Goal: Obtain resource: Download file/media

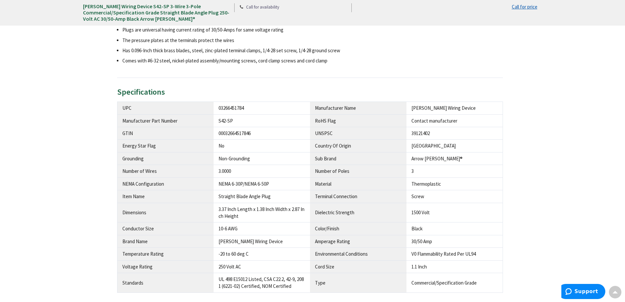
scroll to position [328, 0]
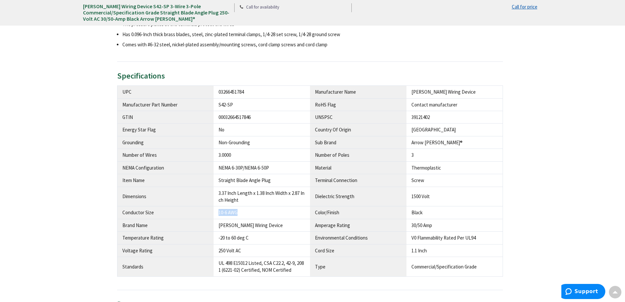
drag, startPoint x: 239, startPoint y: 212, endPoint x: 218, endPoint y: 214, distance: 21.1
click at [218, 214] on td "10-6 AWG" at bounding box center [262, 212] width 96 height 12
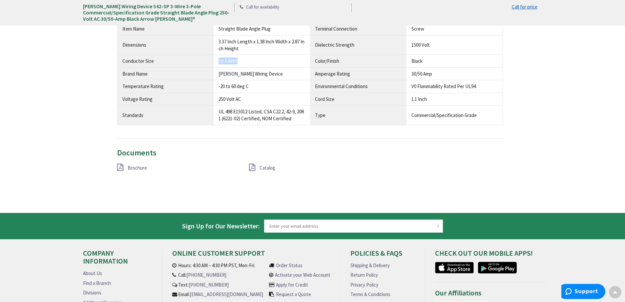
scroll to position [481, 0]
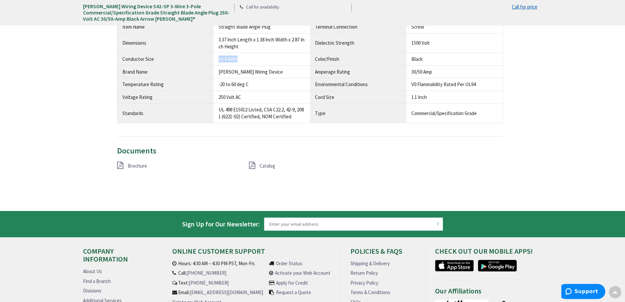
click at [137, 166] on span "Brochure" at bounding box center [137, 165] width 19 height 6
click at [274, 165] on span "Catalog" at bounding box center [268, 165] width 16 height 6
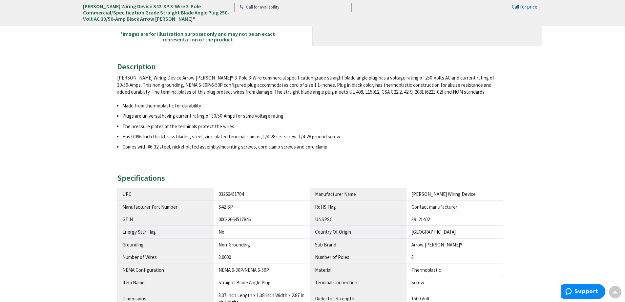
scroll to position [240, 0]
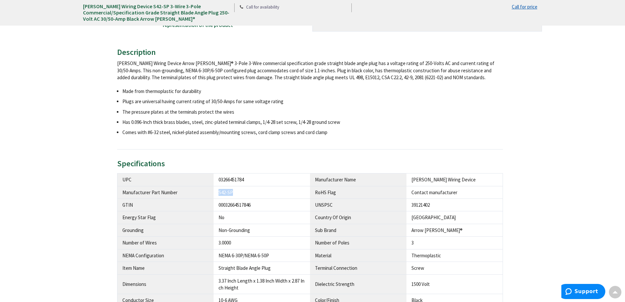
drag, startPoint x: 232, startPoint y: 193, endPoint x: 217, endPoint y: 193, distance: 15.1
click at [217, 193] on td "S42-SP" at bounding box center [262, 192] width 96 height 12
copy div "S42-SP"
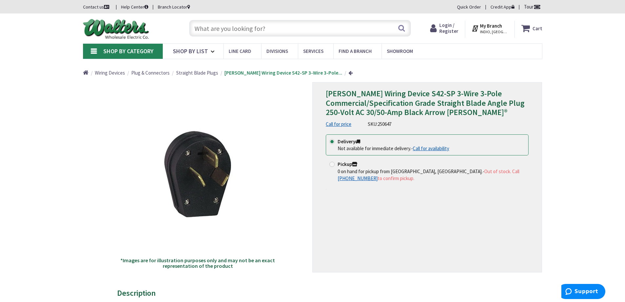
click at [248, 28] on input "text" at bounding box center [299, 28] width 221 height 16
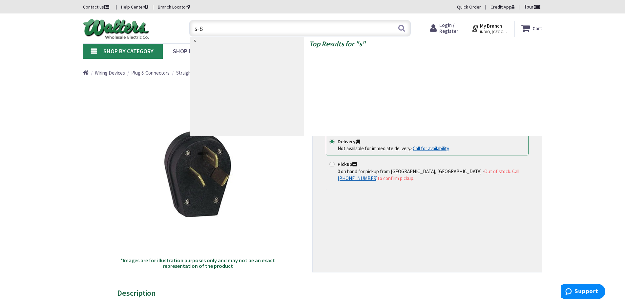
type input "s-80"
